Goal: Find specific page/section: Find specific page/section

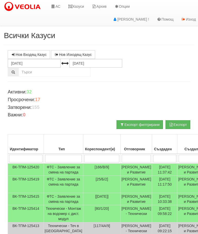
click at [76, 7] on link "Казуси" at bounding box center [76, 6] width 24 height 13
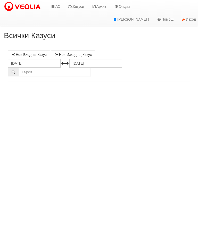
select select "10"
select select "1"
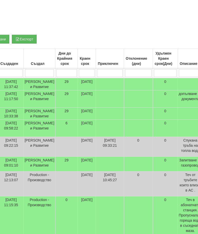
scroll to position [86, 0]
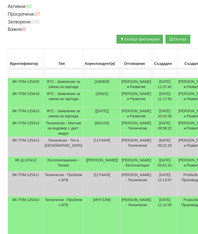
click at [63, 137] on td "Технически - Монтаж на водомер с дист. модул" at bounding box center [63, 128] width 39 height 17
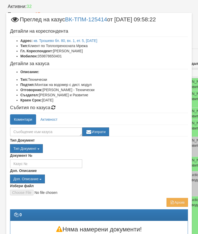
click at [50, 117] on link "Активност" at bounding box center [49, 119] width 25 height 10
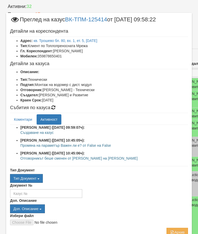
click at [20, 120] on link "Коментари" at bounding box center [23, 119] width 26 height 10
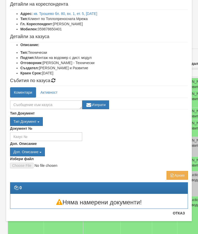
scroll to position [65, 0]
click at [183, 176] on button "Архив" at bounding box center [177, 175] width 21 height 9
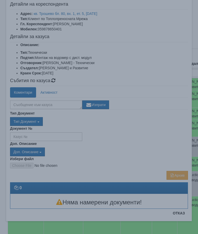
scroll to position [27, 0]
click at [180, 215] on div "× Архив Формата се зарежда, моля изчакайте..." at bounding box center [99, 117] width 198 height 234
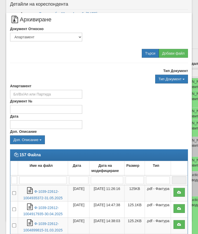
select select "10"
select select "1"
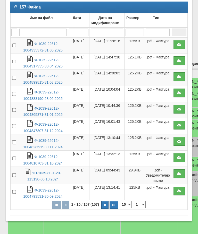
scroll to position [405, 0]
click at [181, 214] on button "Затвори" at bounding box center [175, 213] width 23 height 8
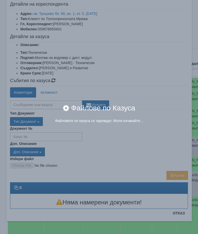
click at [181, 217] on div "× Файлове по Казуса Файловете по казуса се зареждат. Моля изчакайте..." at bounding box center [99, 117] width 198 height 234
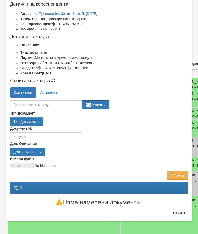
click at [179, 215] on button "Отказ" at bounding box center [179, 213] width 18 height 8
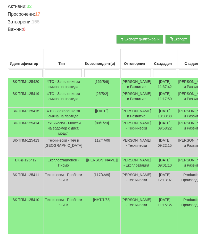
scroll to position [0, 0]
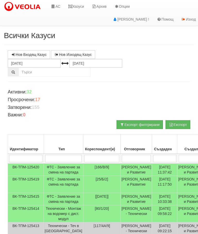
click at [82, 7] on link "Казуси" at bounding box center [76, 6] width 24 height 13
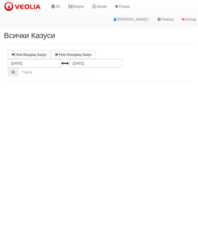
select select "10"
select select "1"
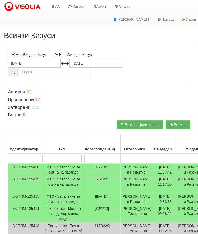
click at [79, 5] on link "Казуси" at bounding box center [76, 6] width 24 height 13
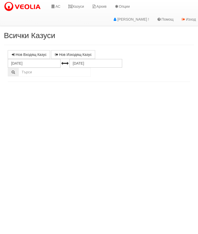
select select "10"
select select "1"
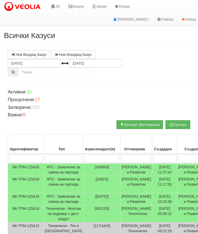
click at [77, 8] on link "Казуси" at bounding box center [76, 6] width 24 height 13
click at [78, 4] on link "Казуси" at bounding box center [76, 6] width 24 height 13
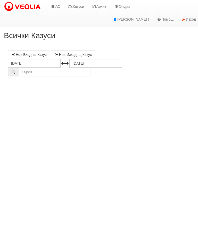
select select "10"
select select "1"
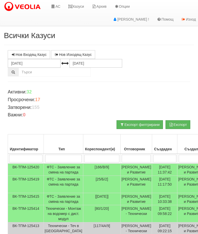
click at [78, 8] on link "Казуси" at bounding box center [76, 6] width 24 height 13
click at [77, 5] on link "Казуси" at bounding box center [76, 6] width 24 height 13
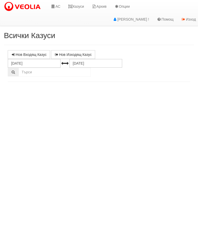
select select "10"
select select "1"
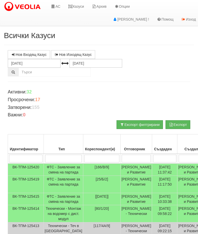
click at [74, 11] on link "Казуси" at bounding box center [76, 6] width 24 height 13
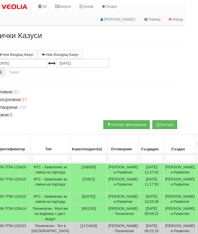
scroll to position [0, 13]
click at [68, 9] on link "Казуси" at bounding box center [63, 6] width 24 height 13
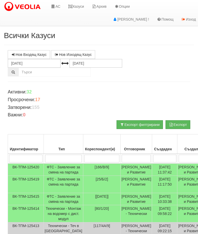
click at [74, 4] on link "Казуси" at bounding box center [76, 6] width 24 height 13
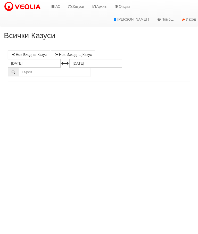
select select "10"
select select "1"
